Goal: Information Seeking & Learning: Learn about a topic

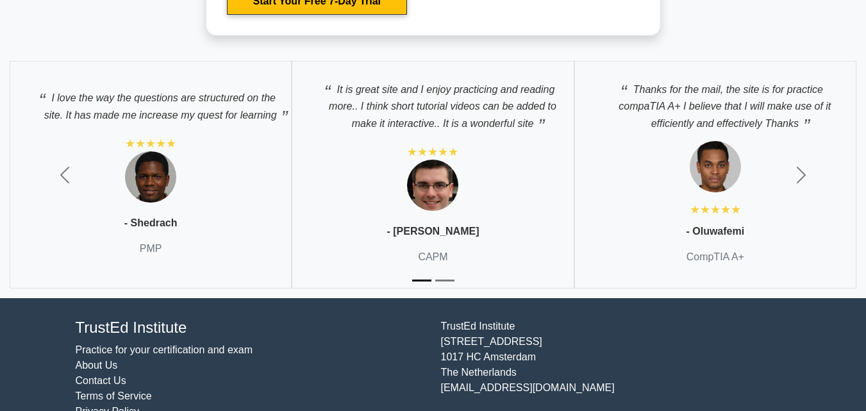
scroll to position [3127, 0]
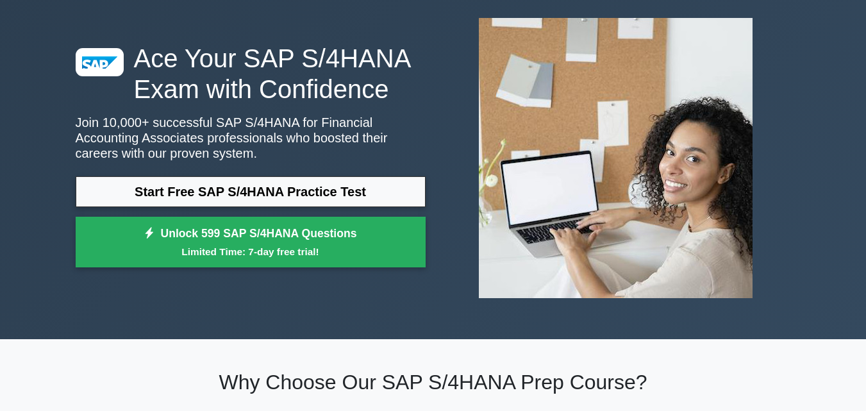
click at [308, 256] on small "Limited Time: 7-day free trial!" at bounding box center [251, 251] width 318 height 15
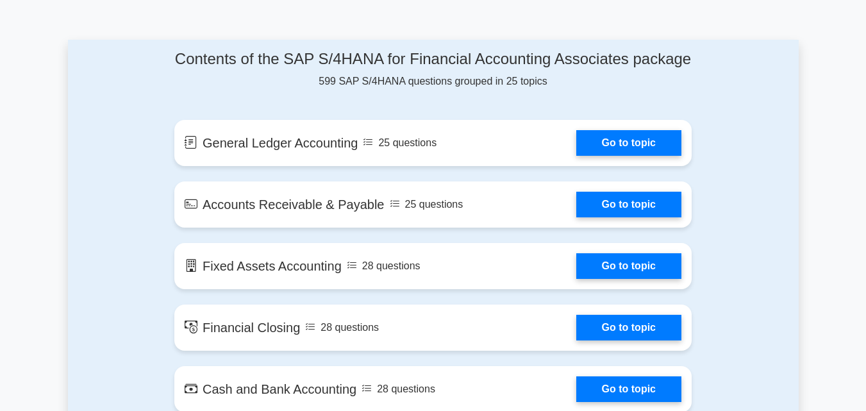
scroll to position [641, 0]
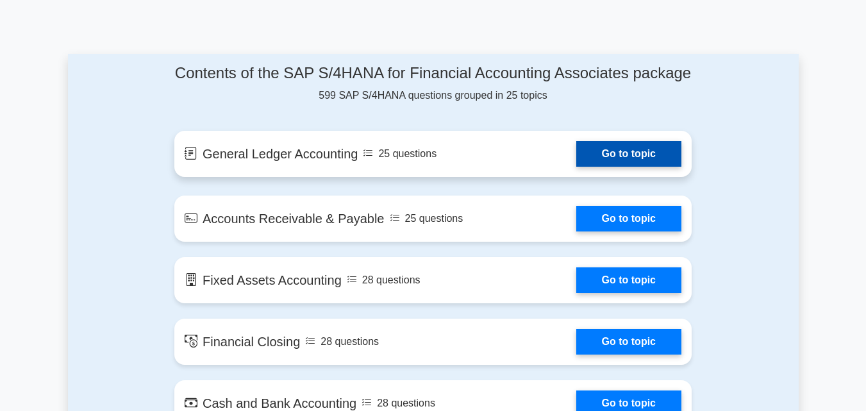
click at [669, 167] on link "Go to topic" at bounding box center [628, 154] width 105 height 26
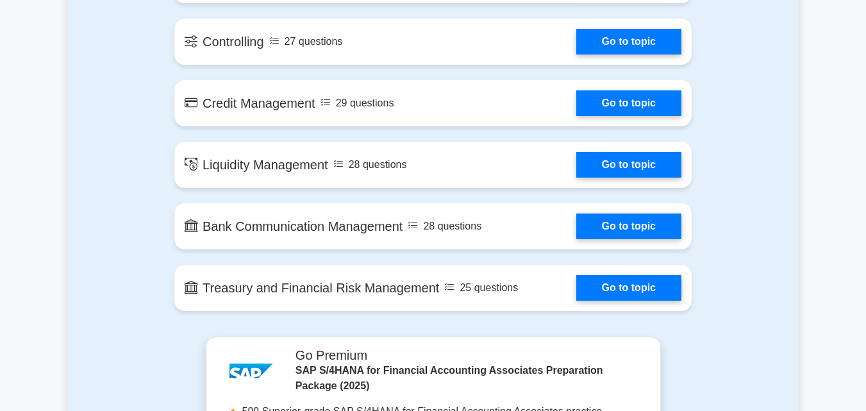
scroll to position [2050, 0]
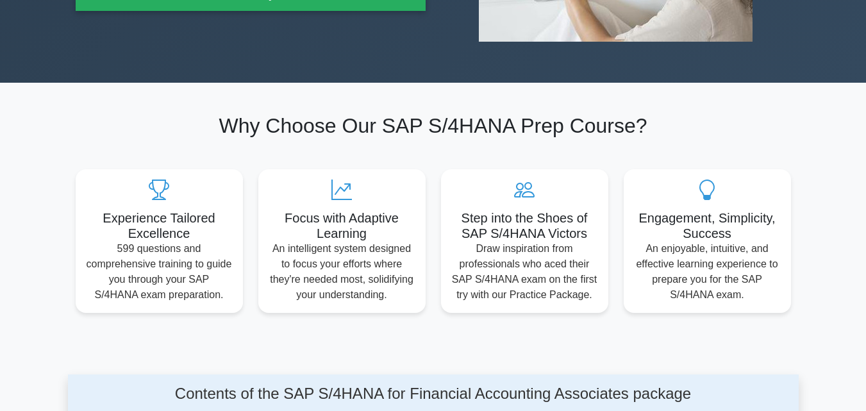
scroll to position [384, 0]
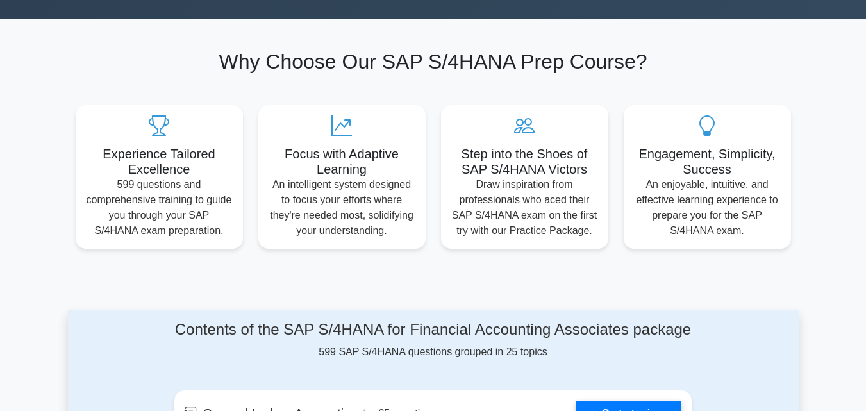
click at [753, 271] on section "Why Choose Our SAP S/4HANA Prep Course? Experience Tailored Excellence 599 ques…" at bounding box center [433, 149] width 730 height 260
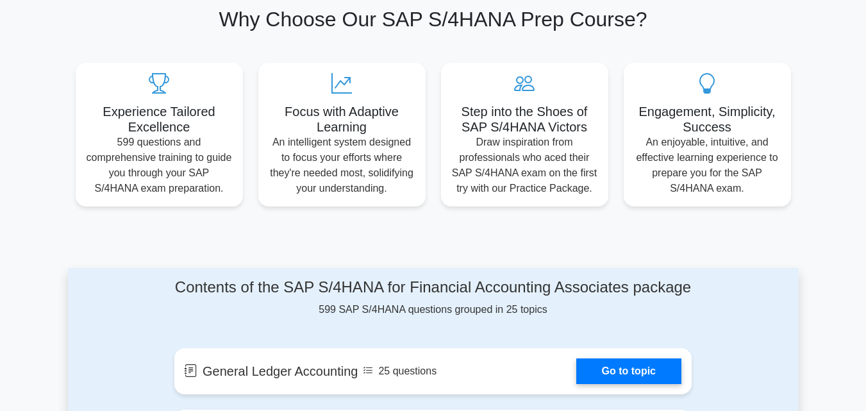
scroll to position [448, 0]
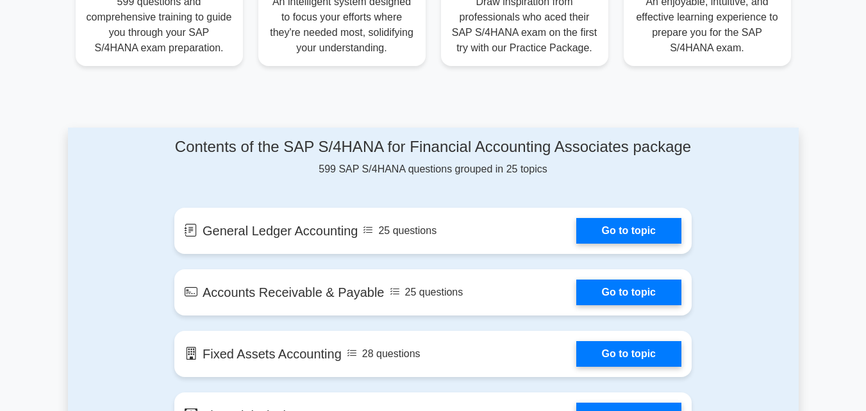
scroll to position [577, 0]
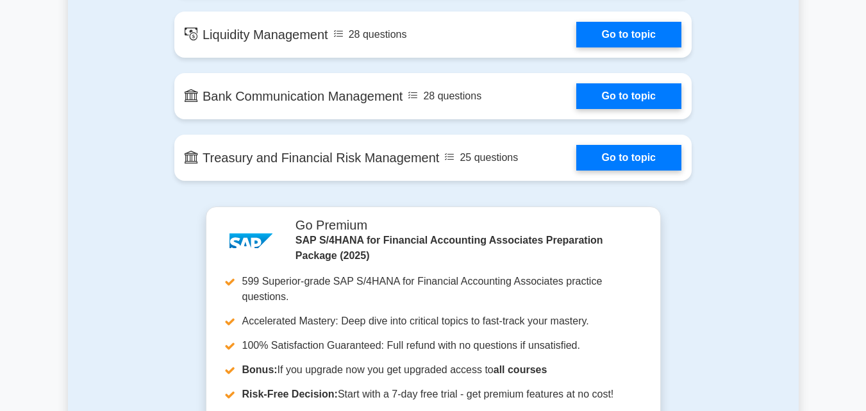
scroll to position [2038, 0]
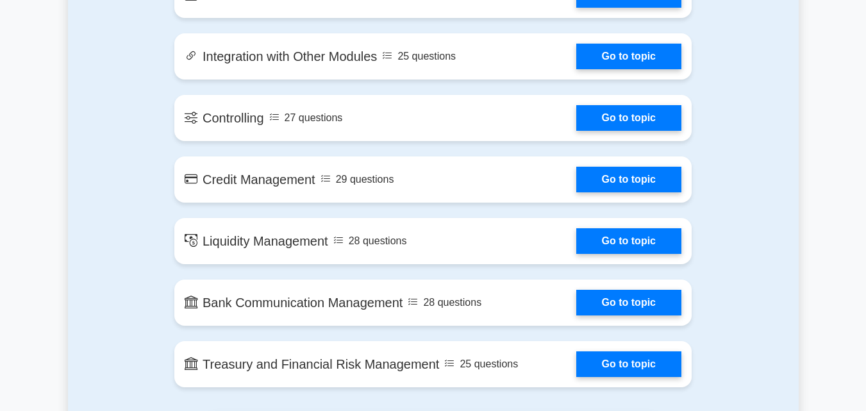
scroll to position [1846, 0]
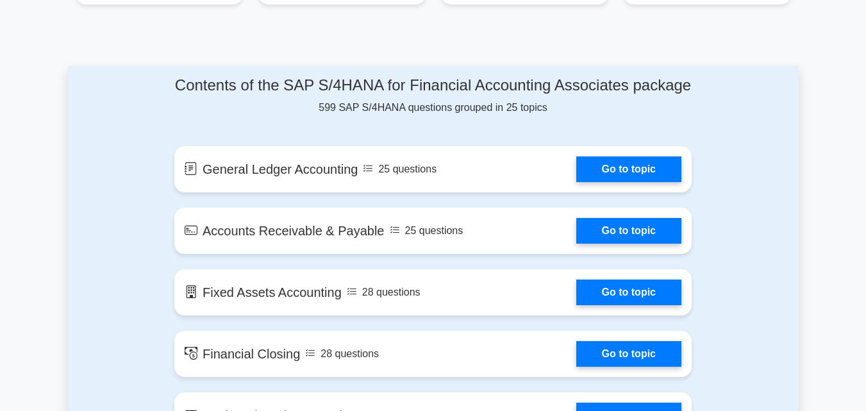
scroll to position [693, 0]
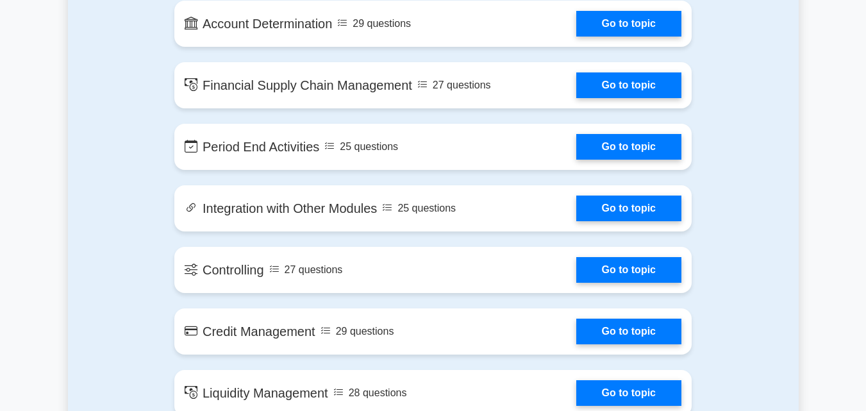
scroll to position [1782, 0]
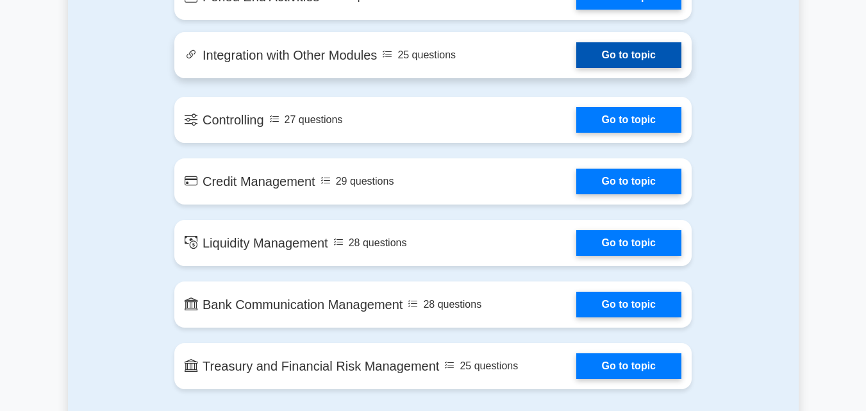
scroll to position [1910, 0]
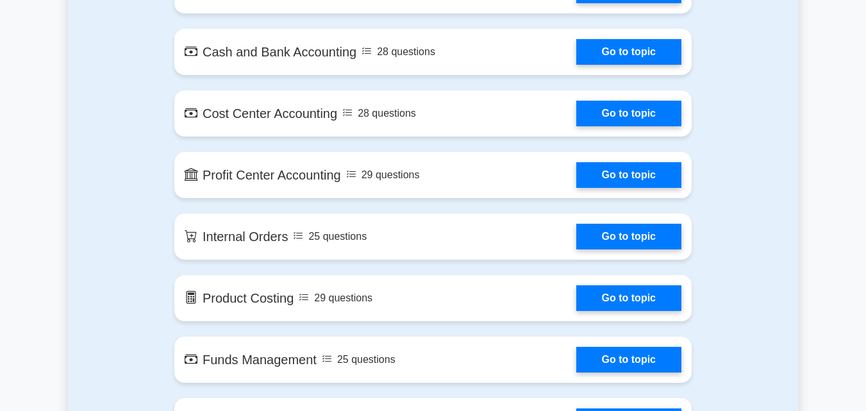
scroll to position [1013, 0]
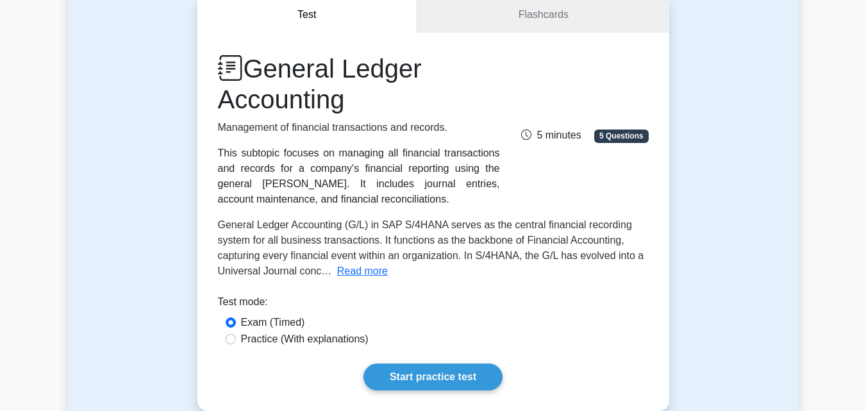
scroll to position [64, 0]
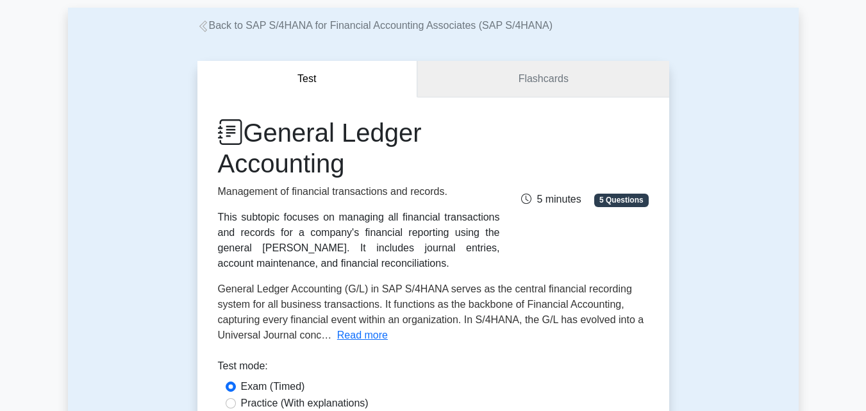
click at [527, 89] on link "Flashcards" at bounding box center [542, 79] width 251 height 37
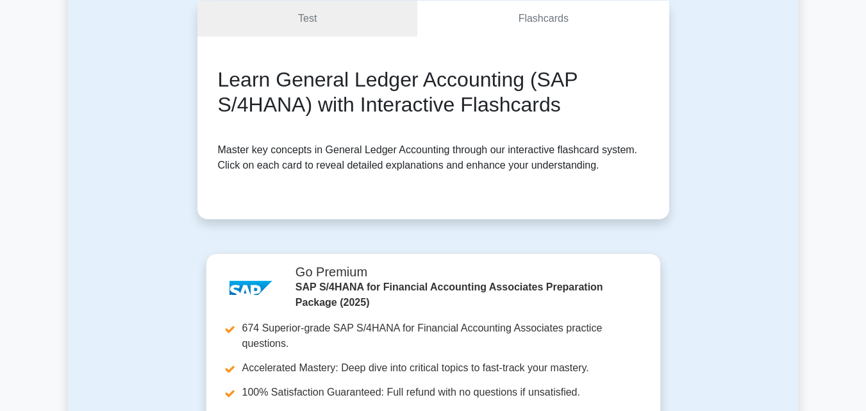
scroll to position [128, 0]
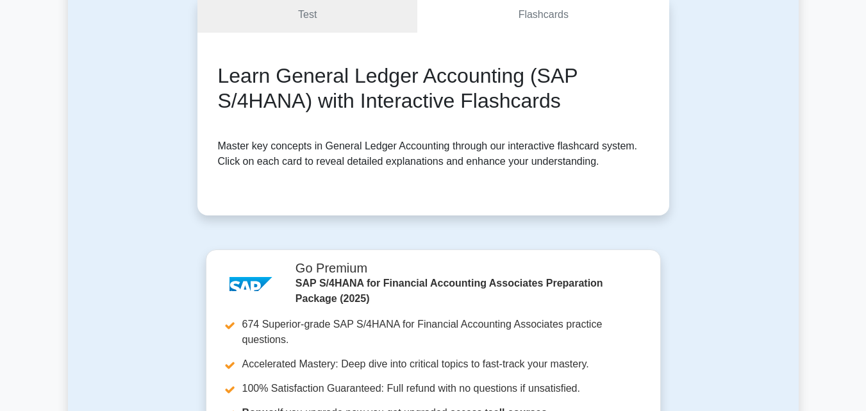
click at [328, 33] on div "Learn General Ledger Accounting (SAP S/4HANA) with Interactive Flashcards Maste…" at bounding box center [433, 124] width 472 height 183
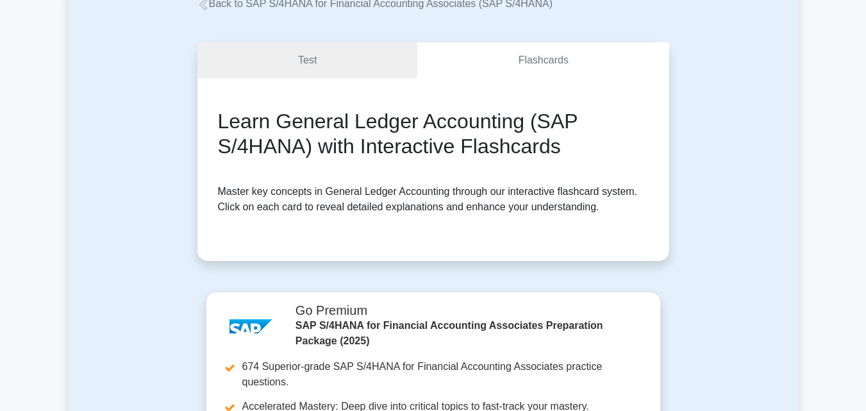
scroll to position [0, 0]
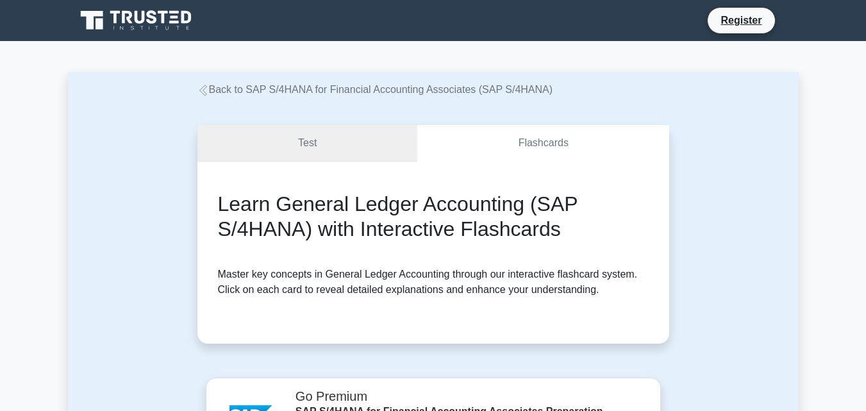
click at [334, 154] on link "Test" at bounding box center [307, 143] width 220 height 37
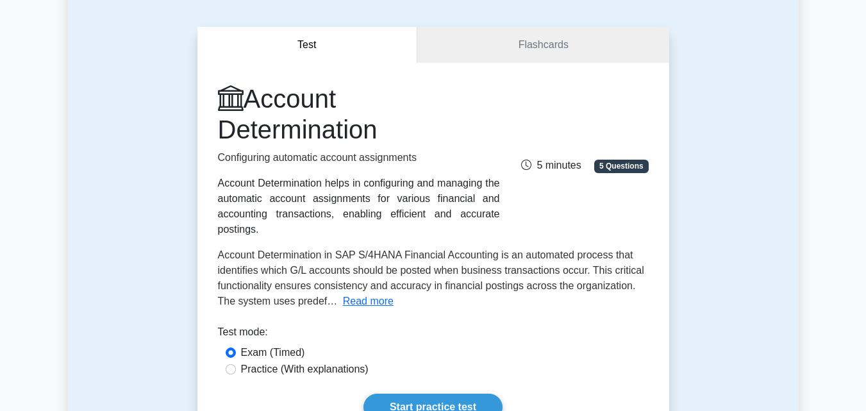
scroll to position [128, 0]
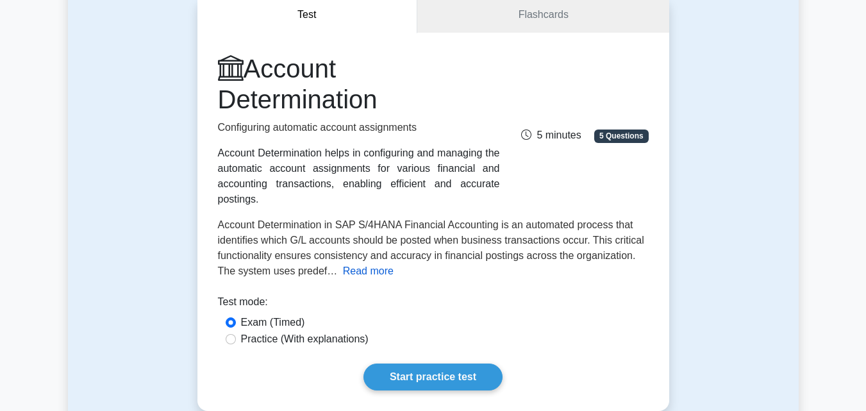
click at [361, 263] on button "Read more" at bounding box center [368, 270] width 51 height 15
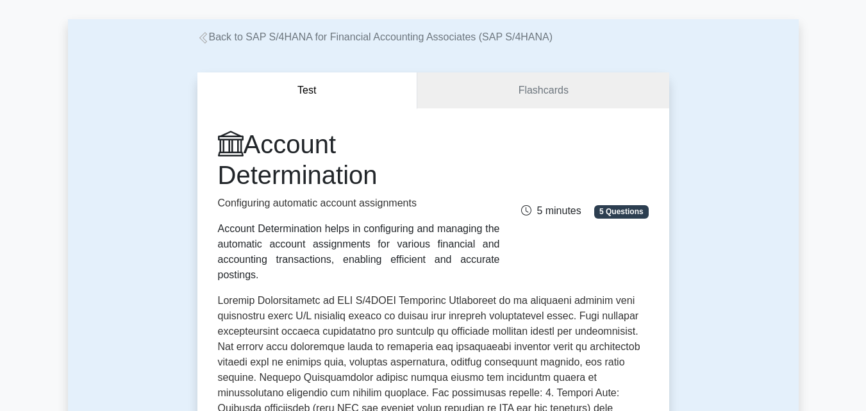
scroll to position [0, 0]
